Goal: Book appointment/travel/reservation

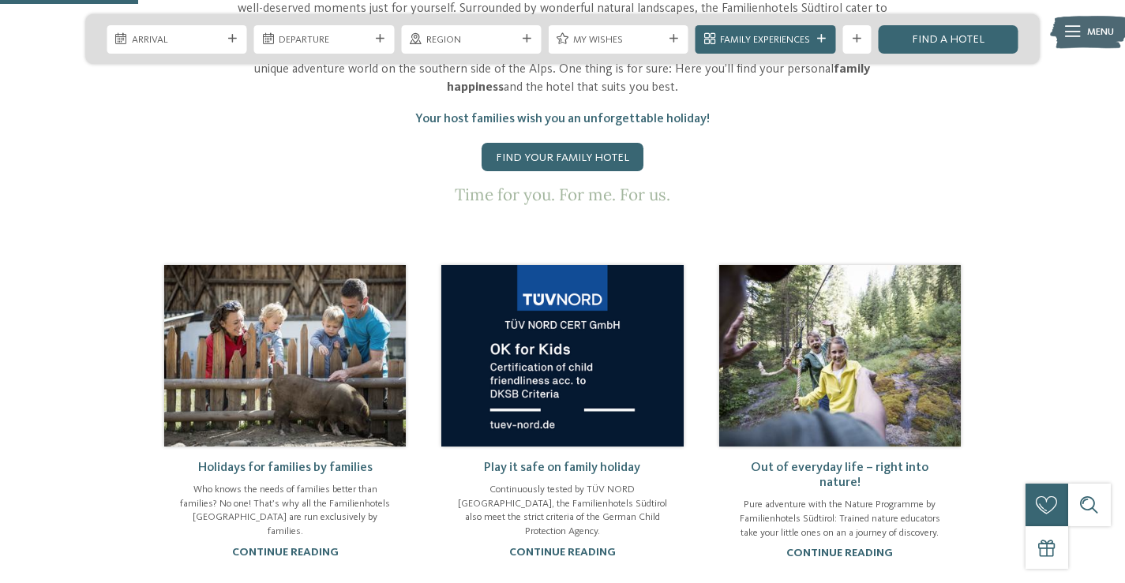
scroll to position [789, 0]
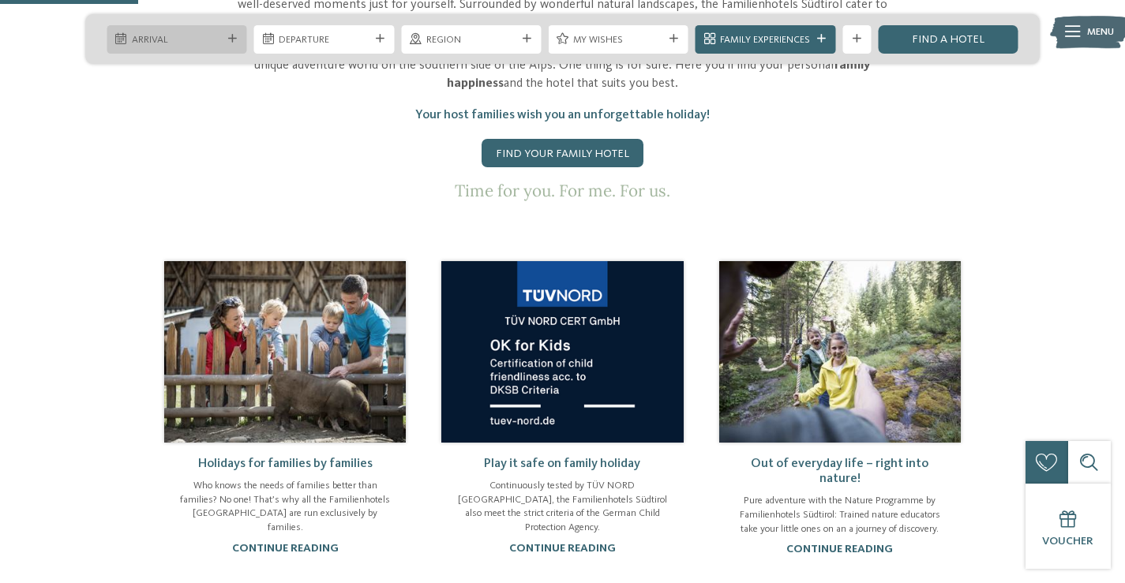
click at [148, 36] on span "Arrival" at bounding box center [177, 40] width 90 height 14
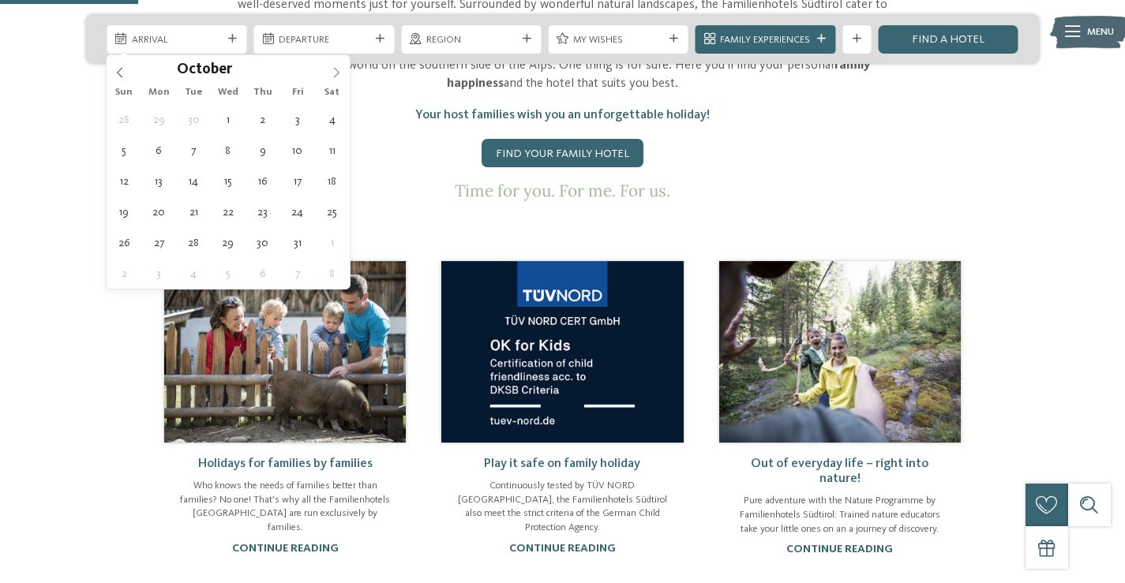
click at [338, 74] on icon at bounding box center [336, 72] width 11 height 11
click at [337, 74] on icon at bounding box center [337, 73] width 6 height 10
type input "****"
click at [336, 74] on icon at bounding box center [336, 72] width 11 height 11
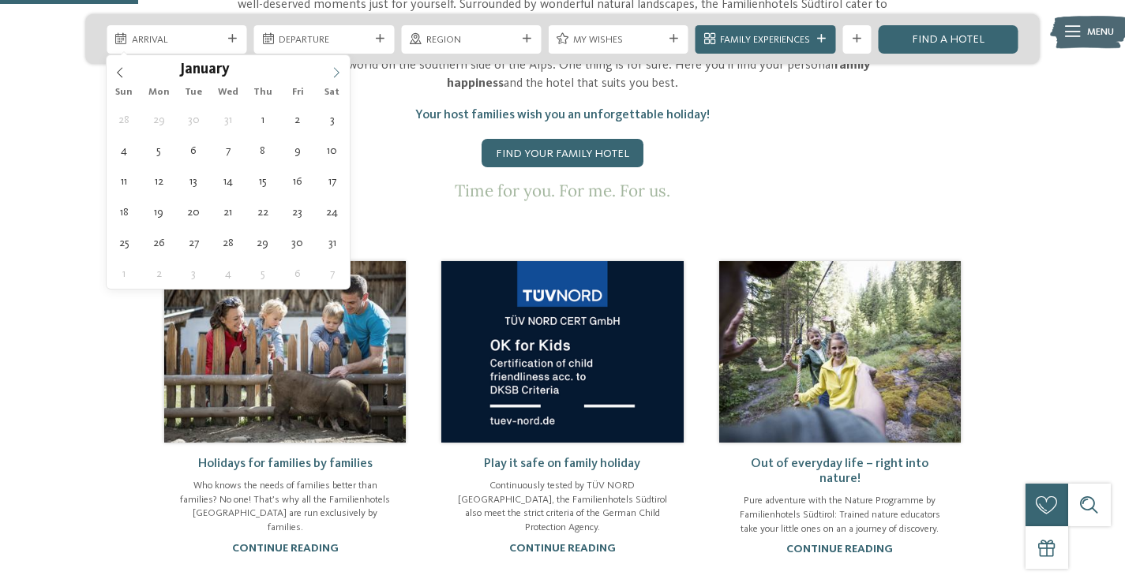
click at [336, 74] on icon at bounding box center [336, 72] width 11 height 11
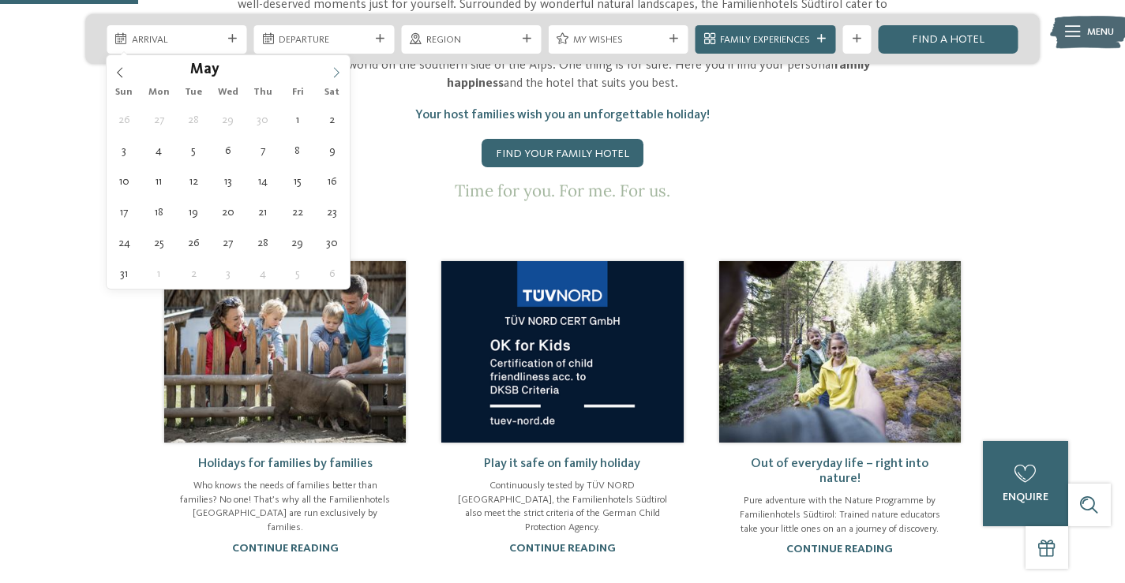
click at [336, 74] on icon at bounding box center [336, 72] width 11 height 11
type div "[DATE]"
type input "****"
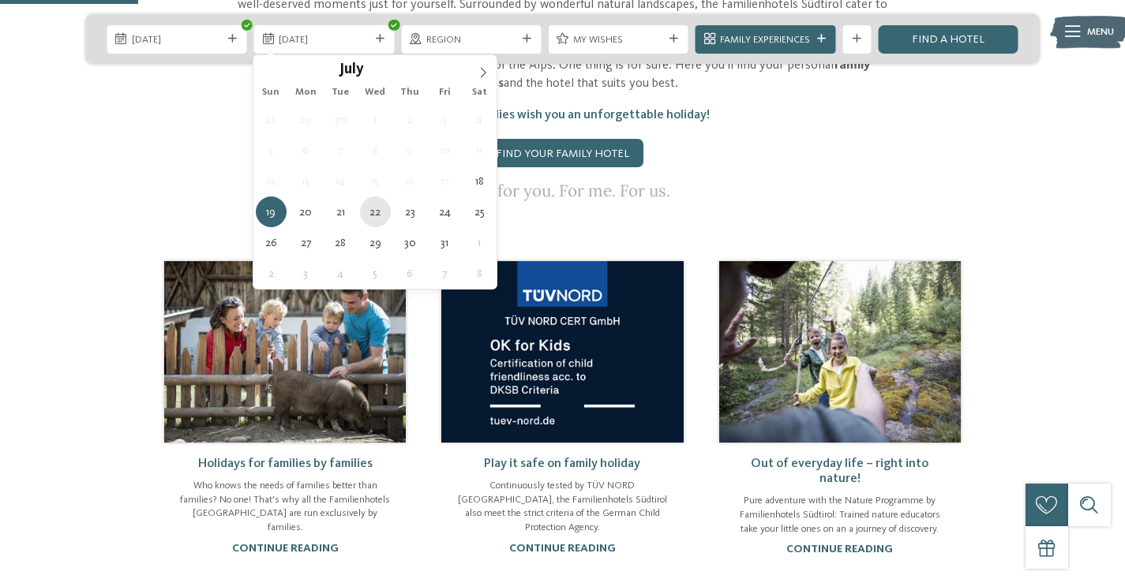
type div "[DATE]"
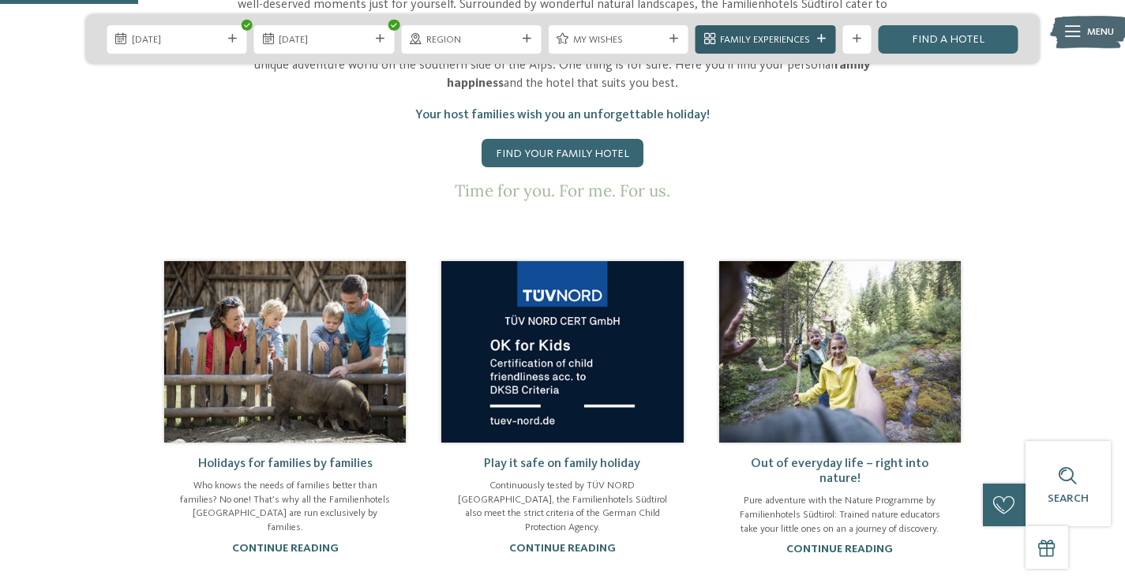
click at [799, 45] on span "Family Experiences" at bounding box center [765, 40] width 90 height 14
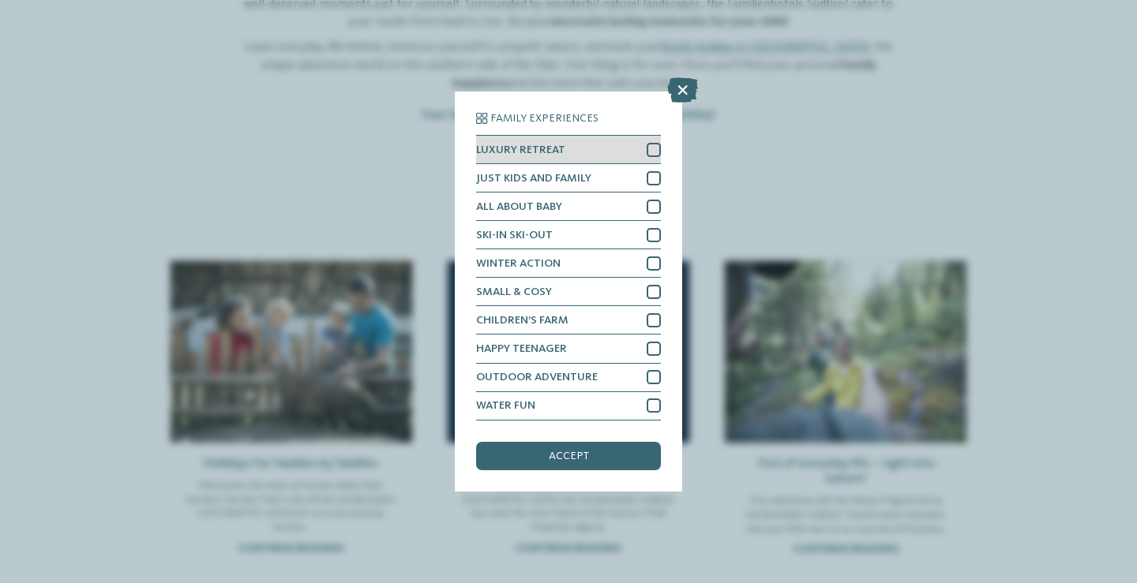
click at [661, 145] on div at bounding box center [654, 150] width 14 height 14
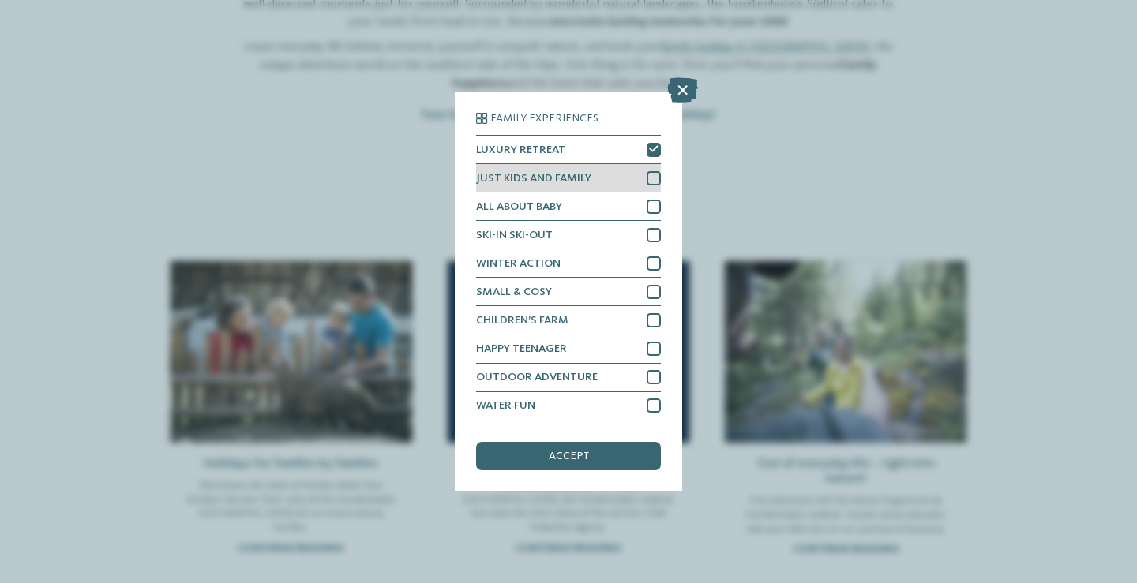
click at [652, 171] on div at bounding box center [654, 178] width 14 height 14
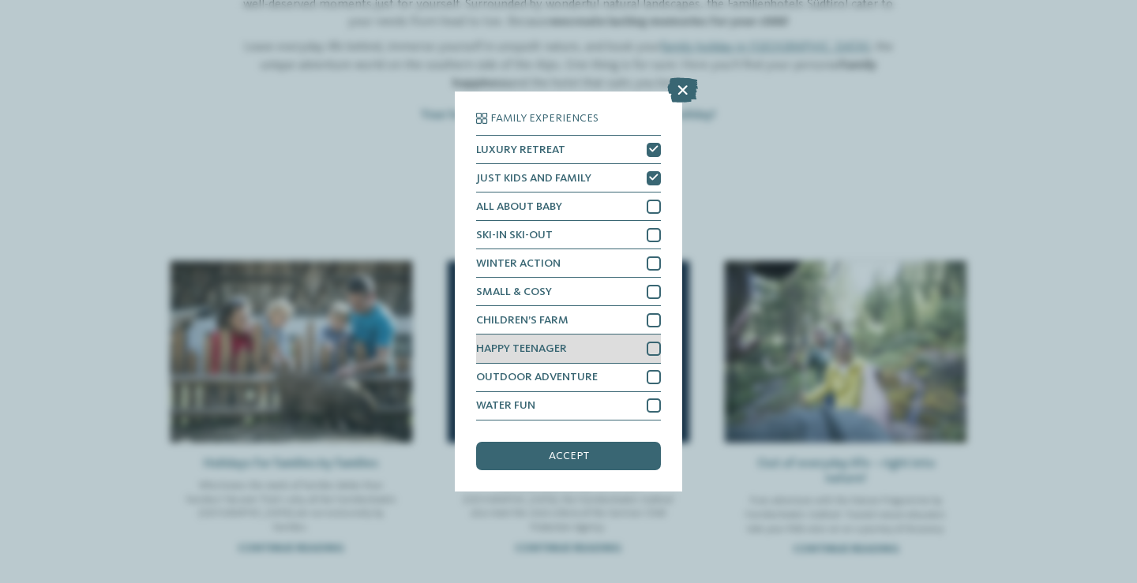
click at [650, 349] on div at bounding box center [654, 349] width 14 height 14
click at [650, 377] on div at bounding box center [654, 377] width 14 height 14
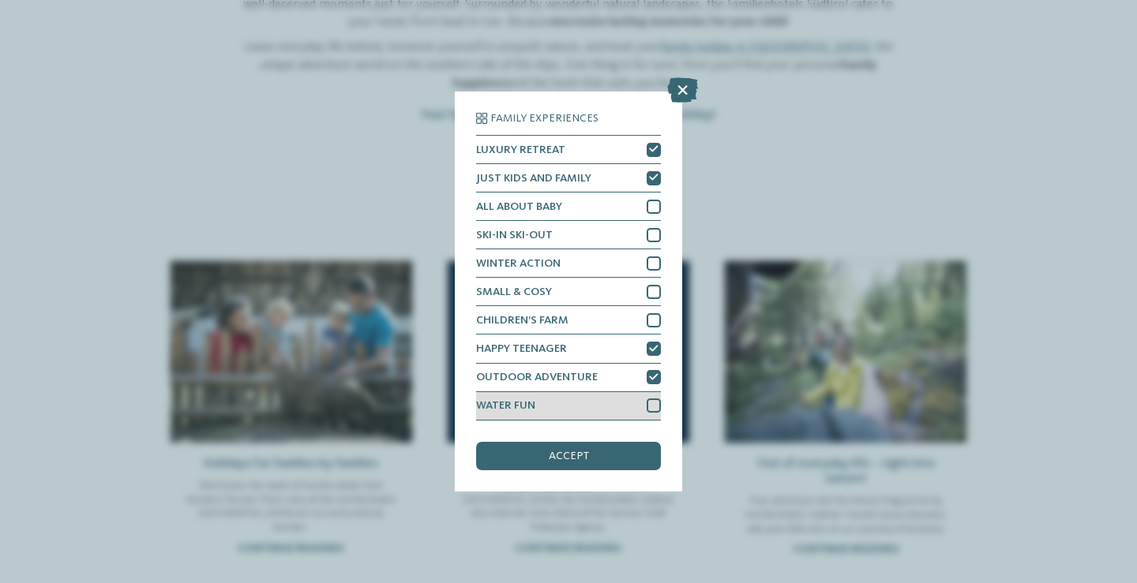
click at [650, 409] on div at bounding box center [654, 406] width 14 height 14
click at [598, 465] on div "accept" at bounding box center [568, 456] width 185 height 28
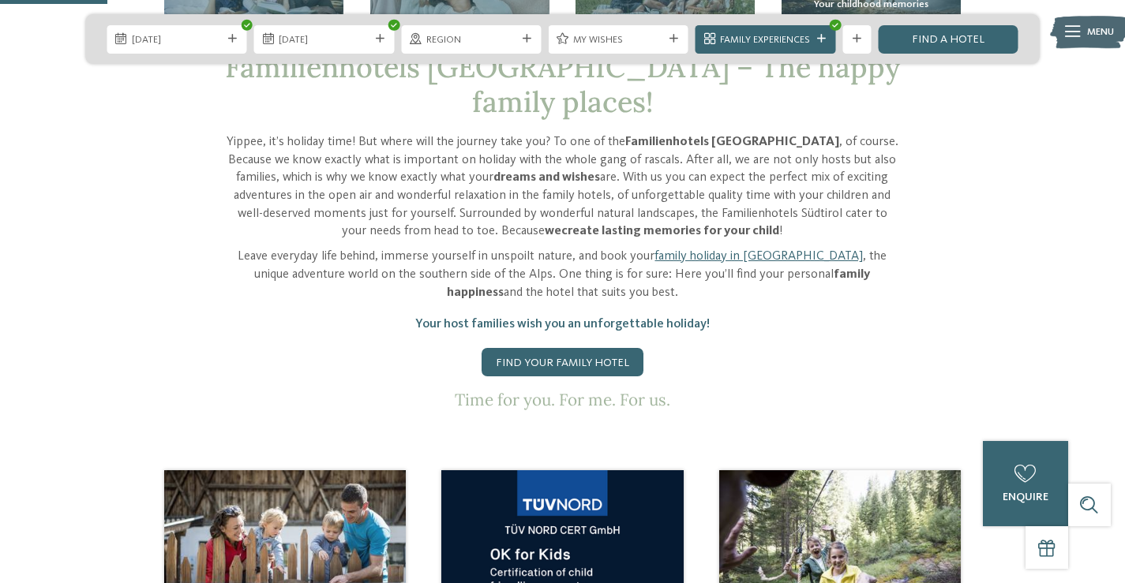
scroll to position [553, 0]
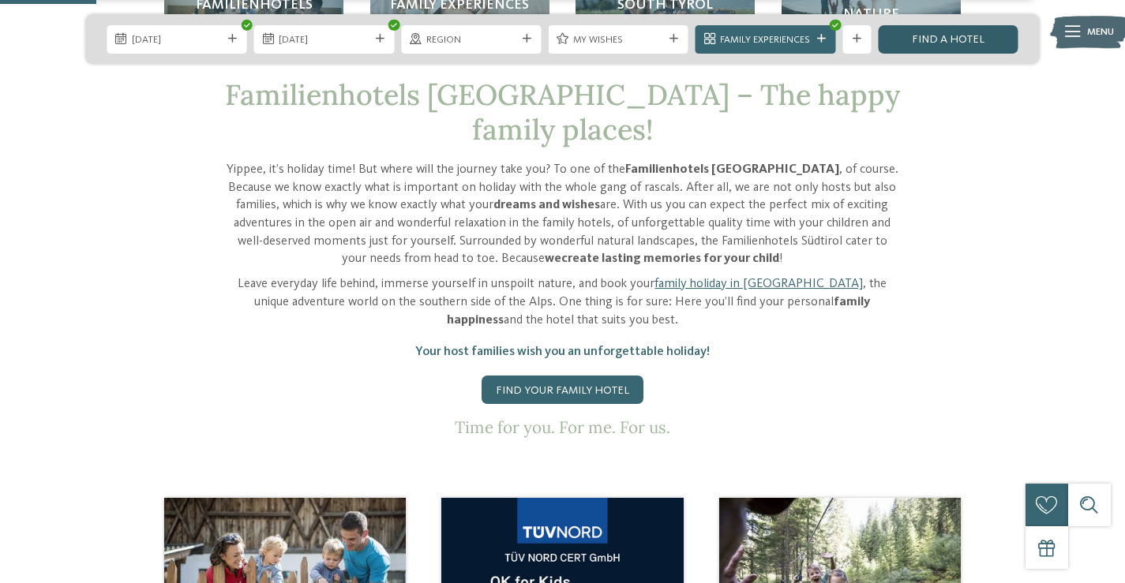
click at [976, 51] on link "Find a hotel" at bounding box center [948, 39] width 140 height 28
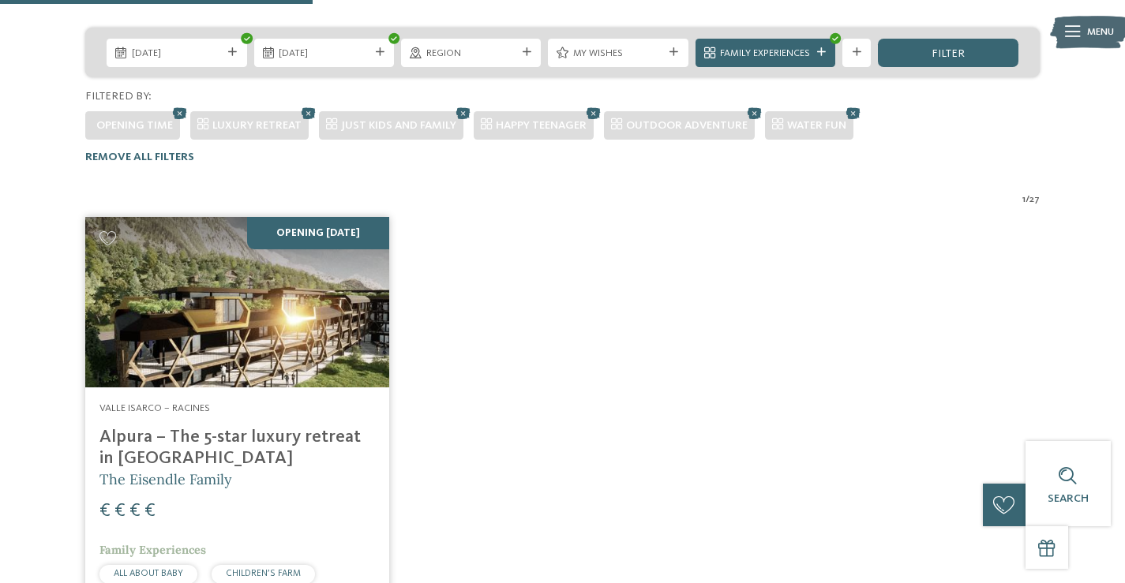
scroll to position [344, 0]
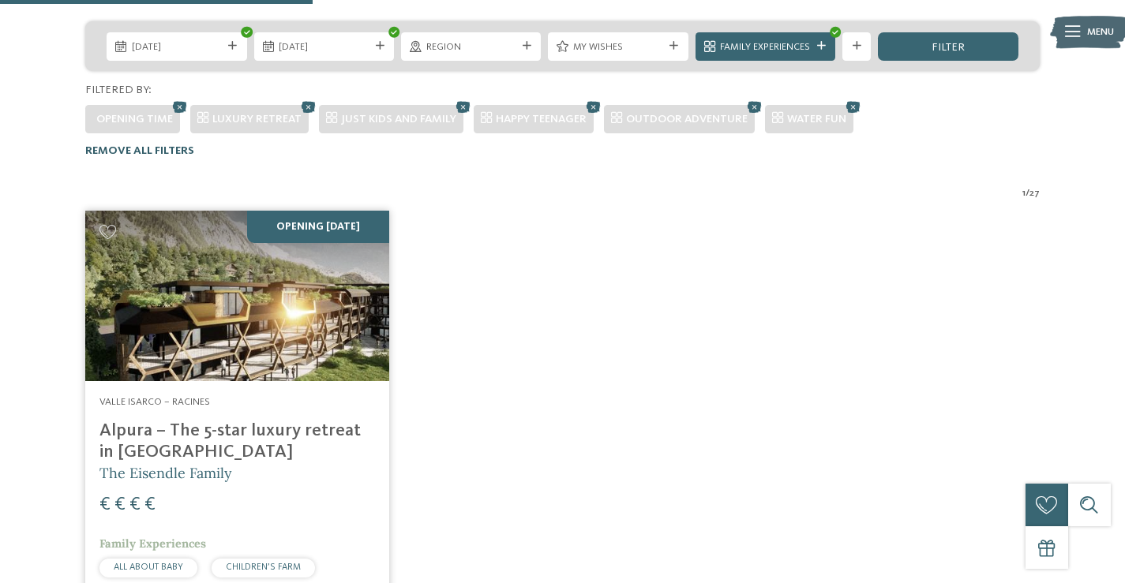
click at [156, 145] on span "Remove all filters" at bounding box center [139, 150] width 109 height 11
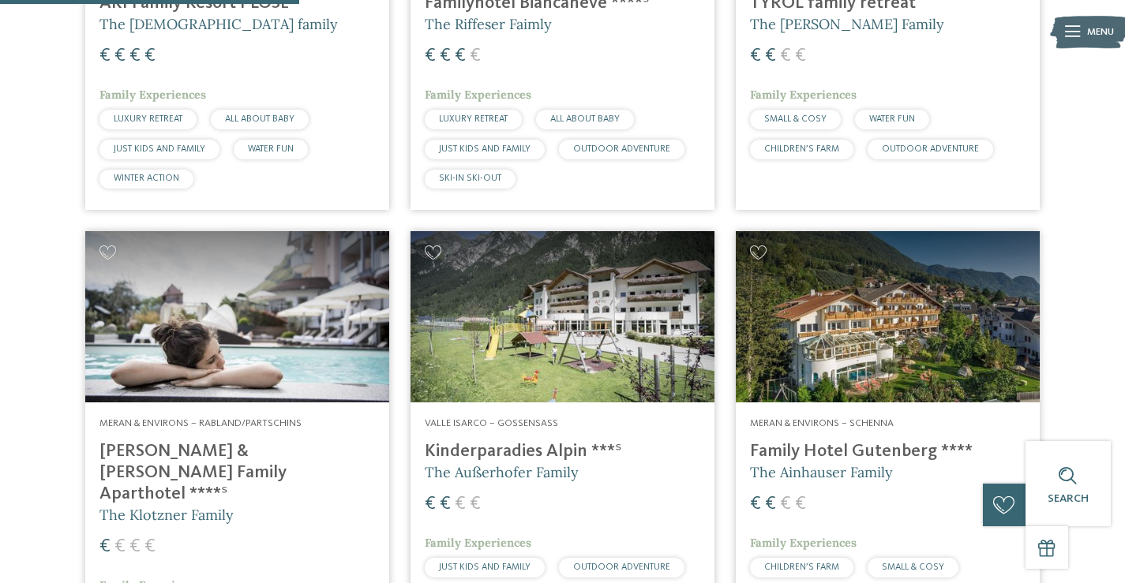
scroll to position [1261, 0]
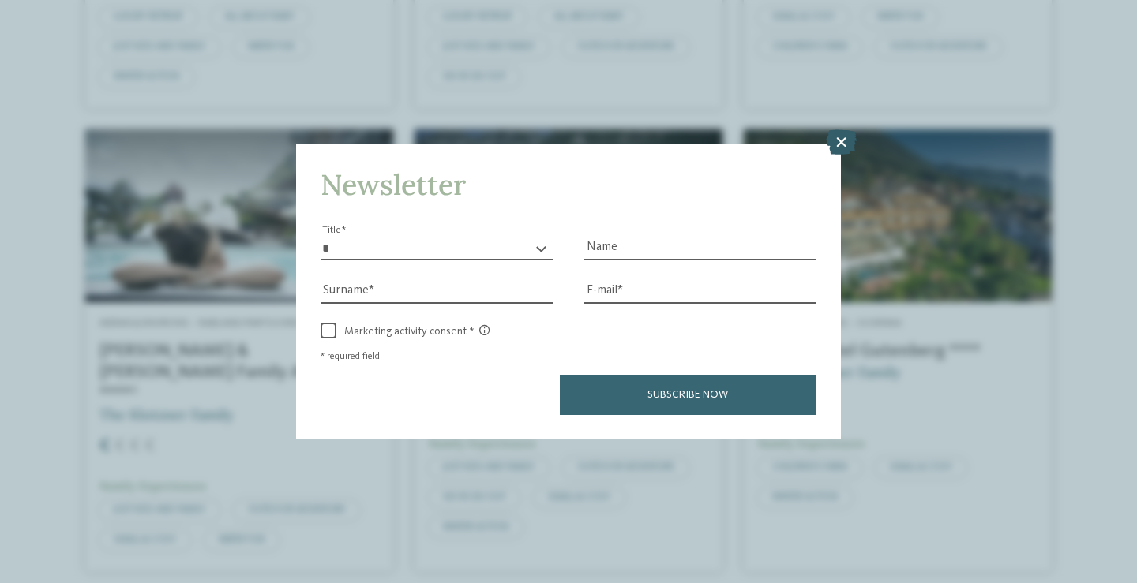
click at [841, 139] on icon at bounding box center [841, 141] width 31 height 25
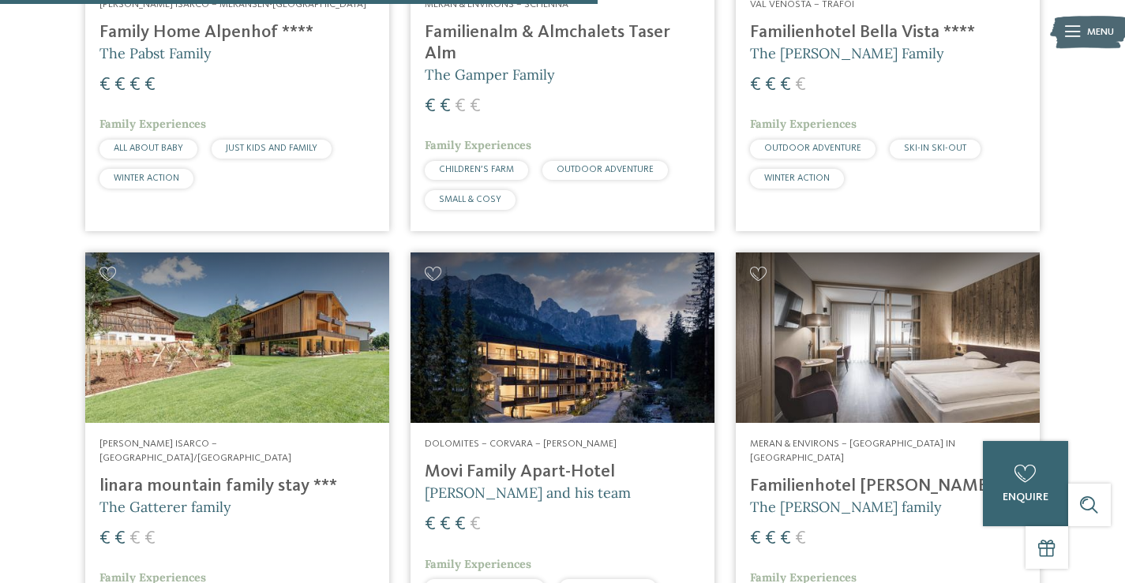
scroll to position [2130, 0]
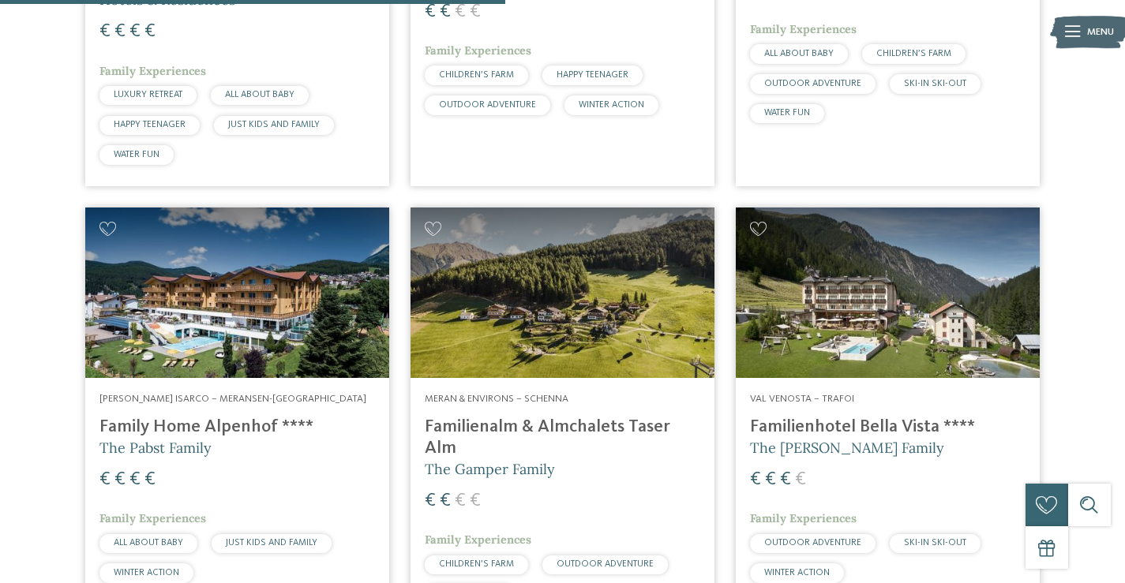
click at [226, 260] on img at bounding box center [237, 293] width 304 height 171
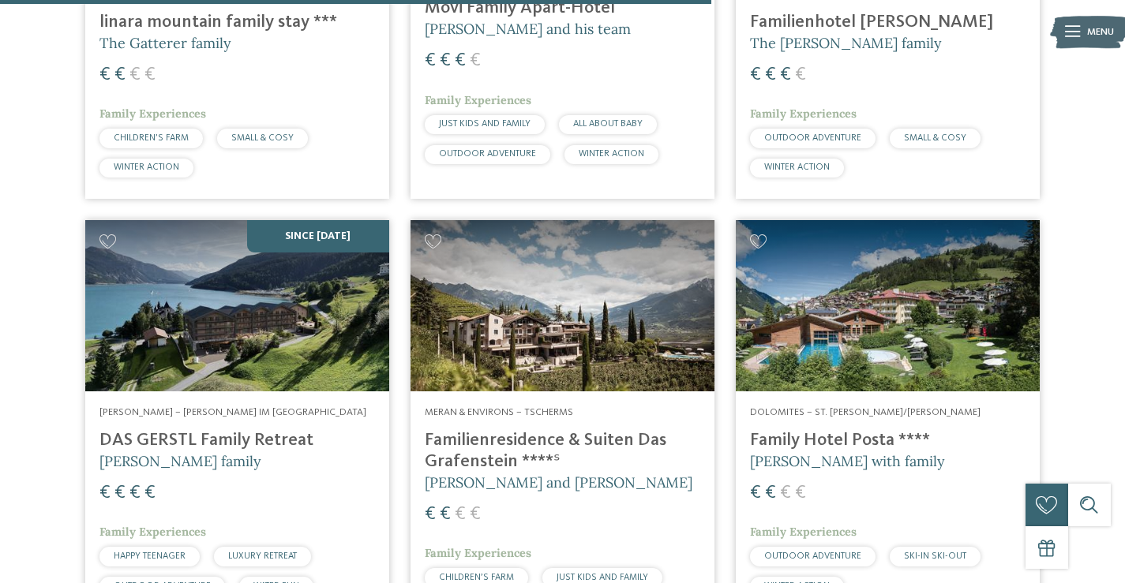
scroll to position [2998, 0]
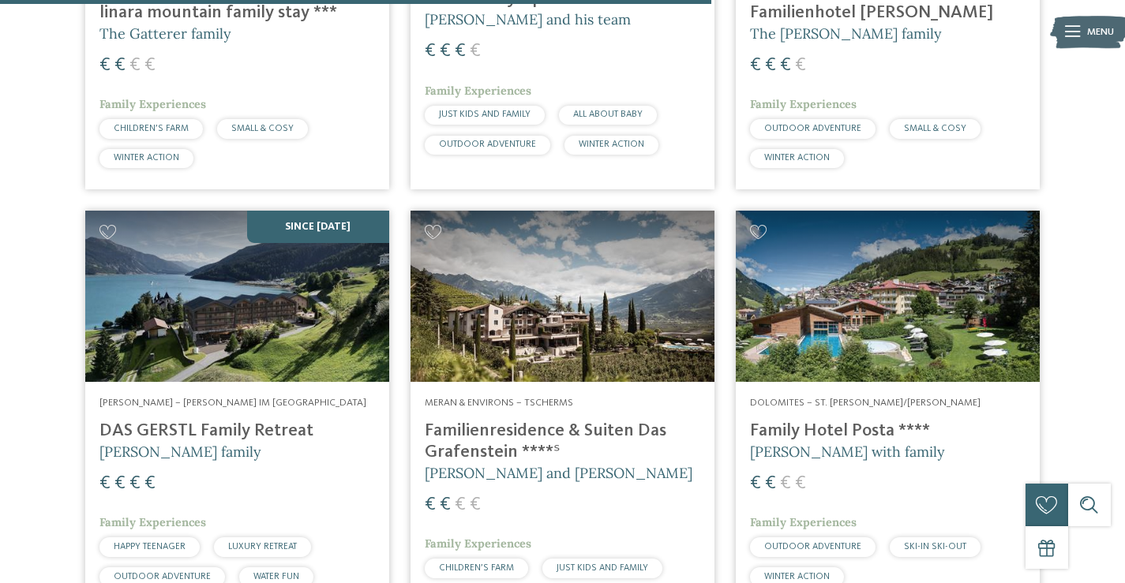
click at [311, 215] on img at bounding box center [237, 296] width 304 height 171
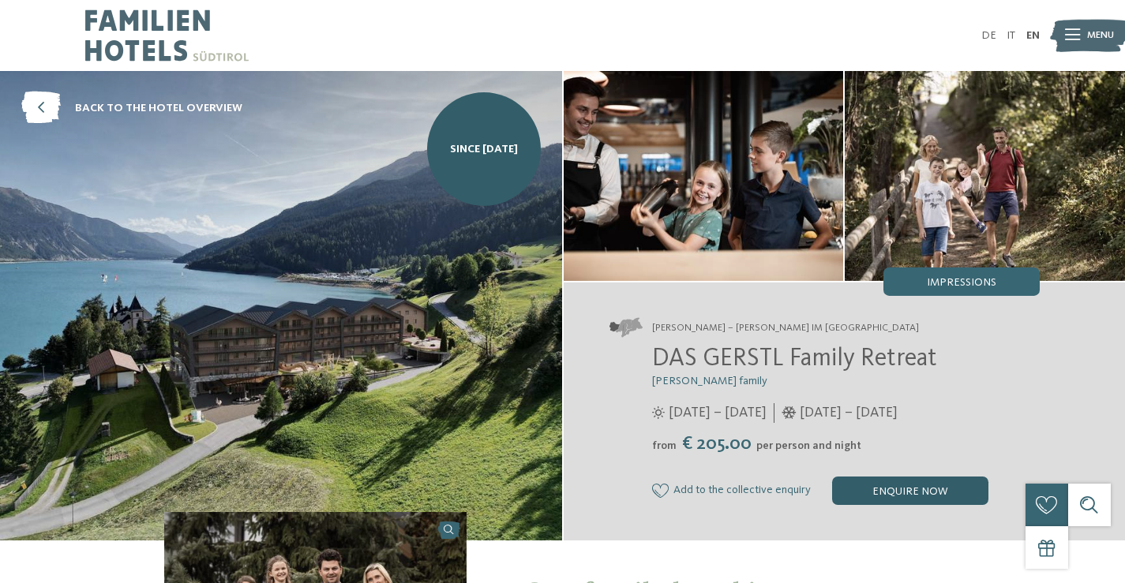
click at [905, 496] on div "enquire now" at bounding box center [910, 491] width 156 height 28
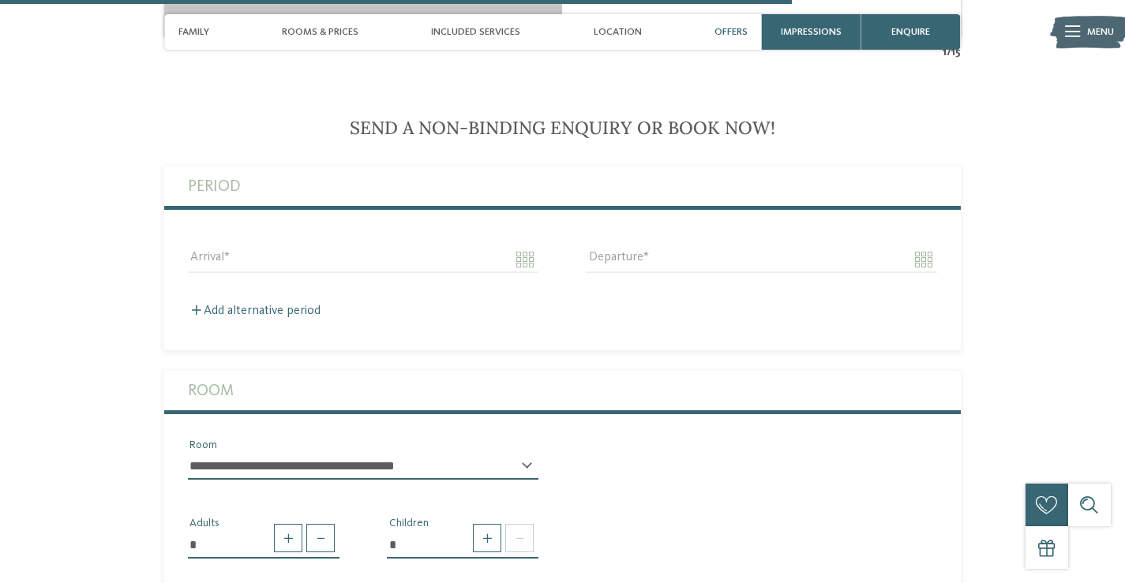
scroll to position [3392, 0]
